Goal: Task Accomplishment & Management: Use online tool/utility

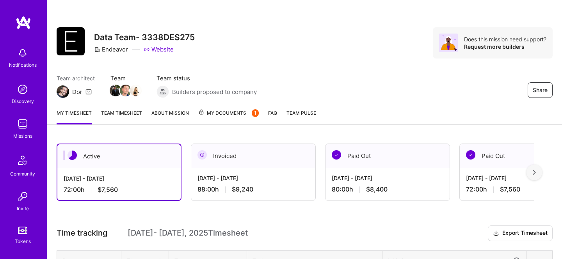
scroll to position [196, 0]
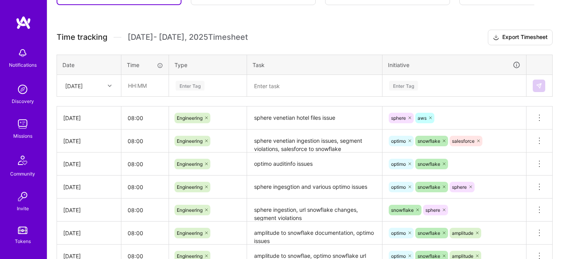
scroll to position [196, 0]
click at [157, 88] on input "text" at bounding box center [145, 85] width 46 height 21
type input "08:00"
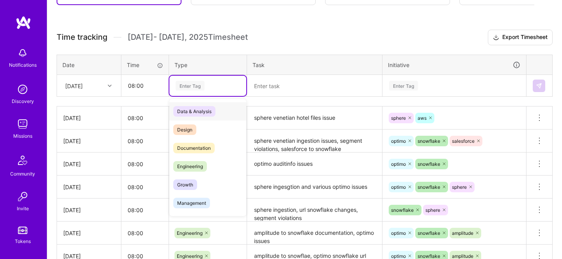
click at [188, 87] on div "Enter Tag" at bounding box center [190, 86] width 29 height 12
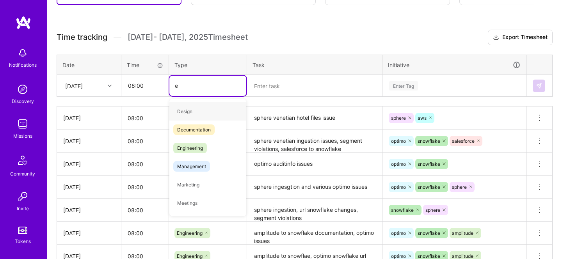
type input "en"
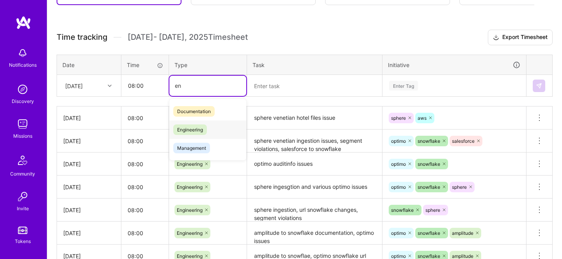
click at [195, 126] on span "Engineering" at bounding box center [190, 130] width 34 height 11
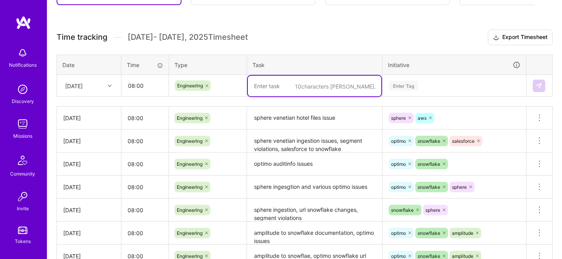
click at [267, 91] on textarea at bounding box center [315, 86] width 134 height 21
type textarea "task failures, optimo, snowflake url"
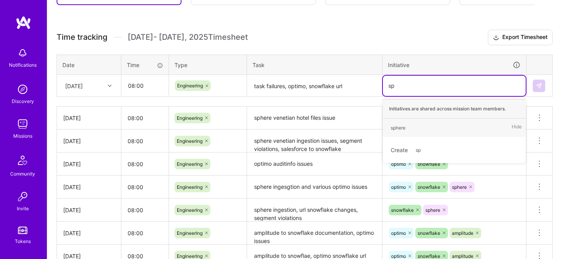
type input "s"
type input "opti"
click at [399, 128] on div "optimo" at bounding box center [398, 128] width 15 height 8
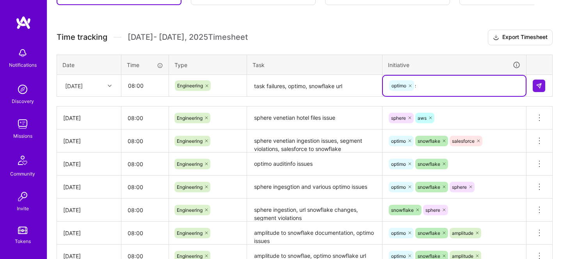
type input "snow"
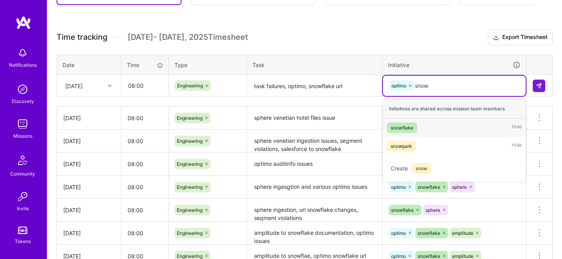
click at [410, 124] on div "snowflake" at bounding box center [402, 128] width 23 height 8
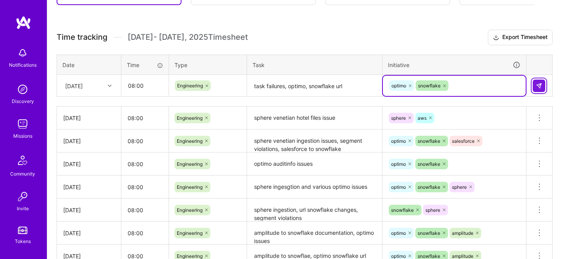
click at [536, 81] on button at bounding box center [539, 86] width 12 height 12
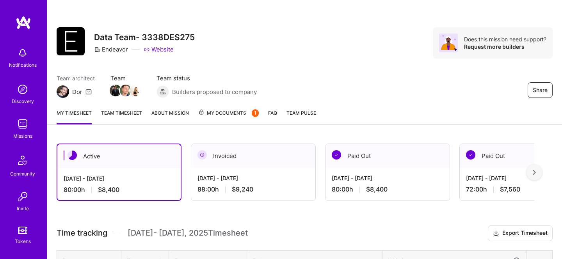
scroll to position [1, 0]
